Goal: Task Accomplishment & Management: Manage account settings

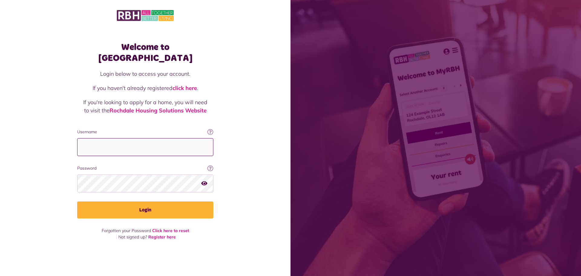
click at [117, 142] on input "Username" at bounding box center [145, 147] width 136 height 18
type input "**********"
click at [77, 201] on button "Login" at bounding box center [145, 209] width 136 height 17
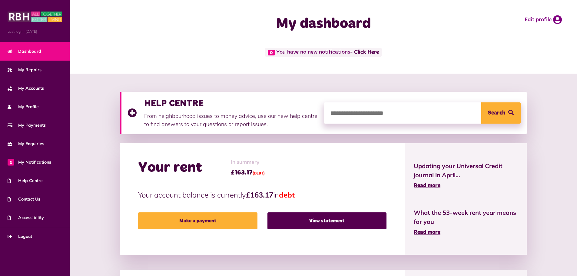
scroll to position [182, 0]
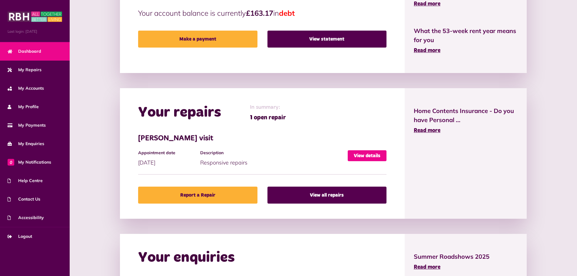
click at [368, 156] on link "View details" at bounding box center [367, 155] width 39 height 11
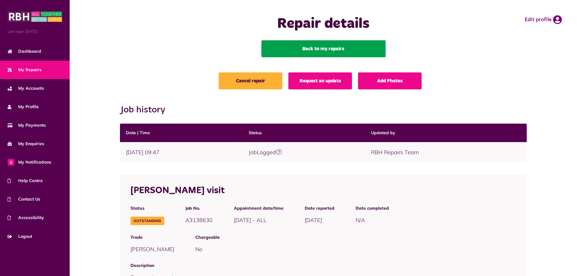
click at [338, 48] on link "Back to my repairs" at bounding box center [323, 48] width 124 height 17
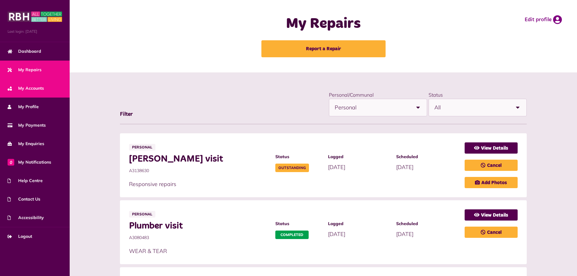
click at [31, 93] on link "My Accounts" at bounding box center [35, 88] width 70 height 18
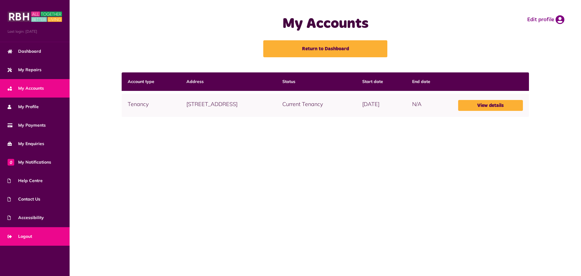
click at [27, 235] on span "Logout" at bounding box center [20, 236] width 25 height 6
